Goal: Obtain resource: Obtain resource

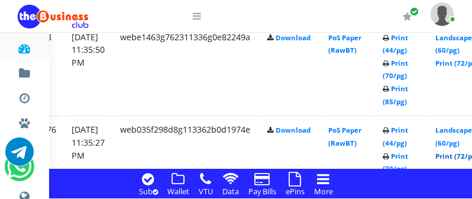
scroll to position [1279, 208]
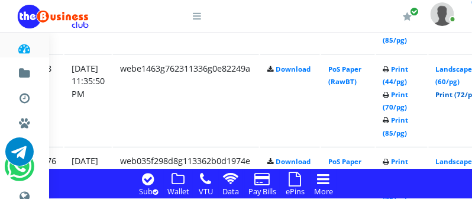
click at [458, 93] on link "Print (72/pg)" at bounding box center [457, 94] width 43 height 9
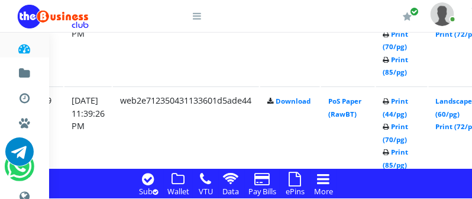
scroll to position [1123, 208]
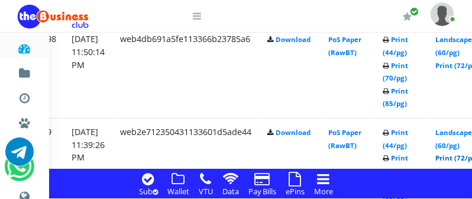
click at [461, 159] on link "Print (72/pg)" at bounding box center [457, 157] width 43 height 9
click at [460, 67] on link "Print (72/pg)" at bounding box center [457, 65] width 43 height 9
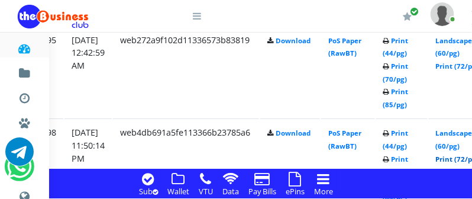
scroll to position [998, 208]
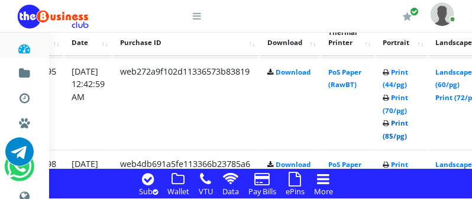
click at [408, 137] on link "Print (85/pg)" at bounding box center [395, 129] width 25 height 22
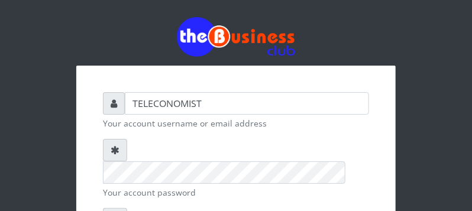
scroll to position [187, 0]
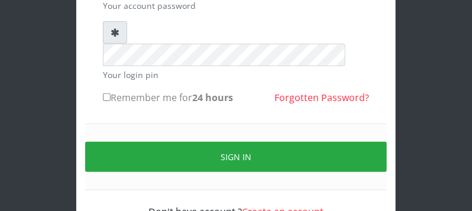
click at [106, 93] on input "Remember me for 24 hours" at bounding box center [107, 97] width 8 height 8
checkbox input "true"
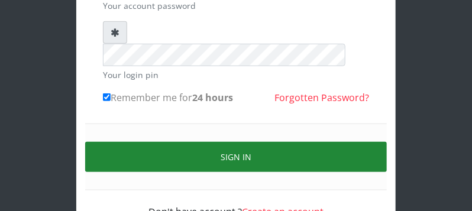
click at [120, 142] on button "Sign in" at bounding box center [235, 157] width 301 height 30
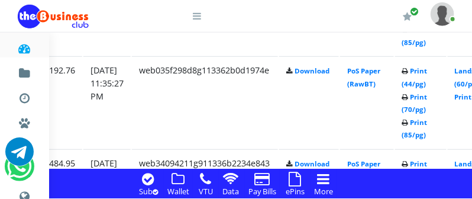
scroll to position [1370, 208]
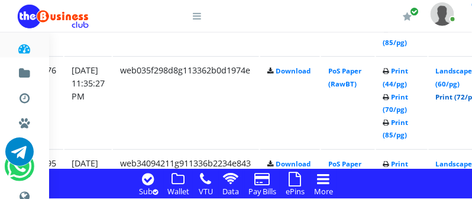
click at [455, 98] on link "Print (72/pg)" at bounding box center [457, 96] width 43 height 9
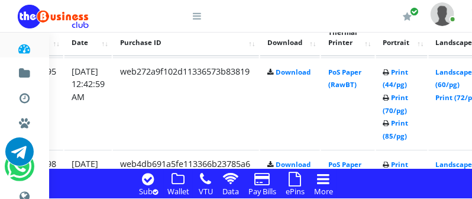
scroll to position [999, 209]
